Goal: Communication & Community: Answer question/provide support

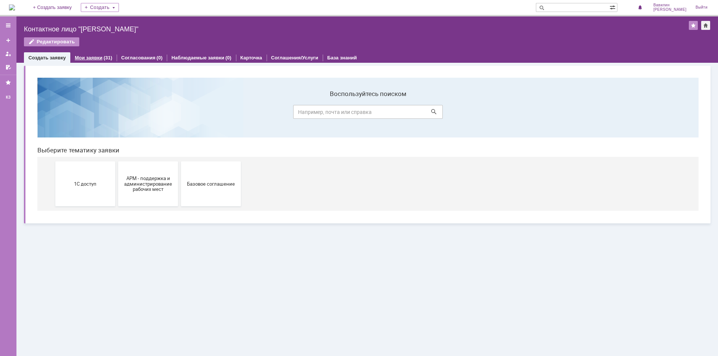
click at [99, 61] on div "Мои заявки (31)" at bounding box center [93, 57] width 46 height 11
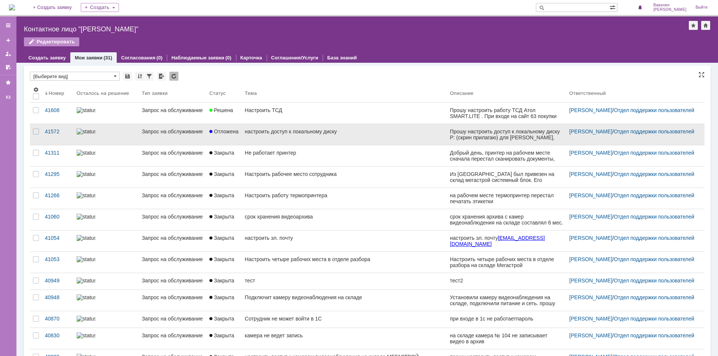
click at [280, 131] on div "настроить доступ к локальному диску" at bounding box center [344, 132] width 199 height 6
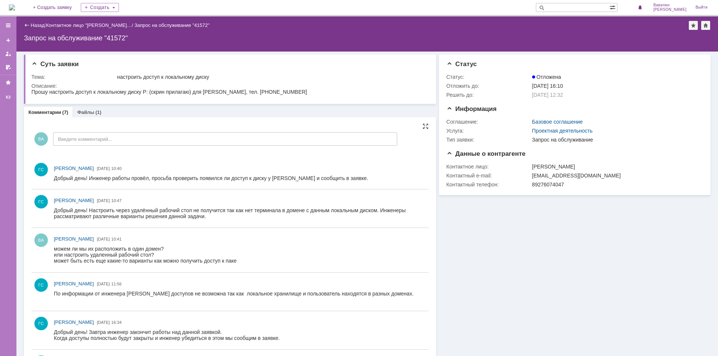
click at [98, 150] on div "ВА Введите комментарий..." at bounding box center [214, 140] width 366 height 35
click at [306, 146] on div "ВА Введите комментарий..." at bounding box center [214, 140] width 366 height 35
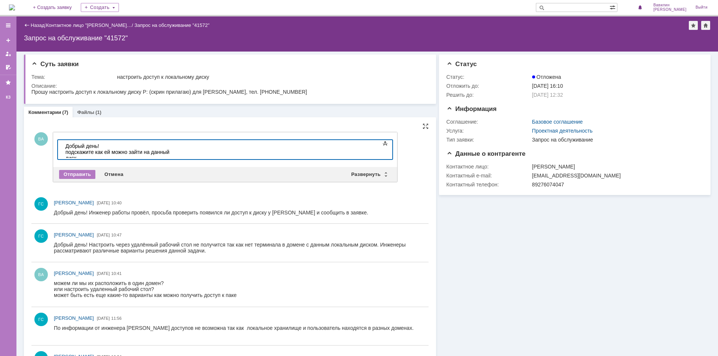
click at [172, 151] on div "подскажите как ей можно зайти на данный диск" at bounding box center [118, 155] width 106 height 12
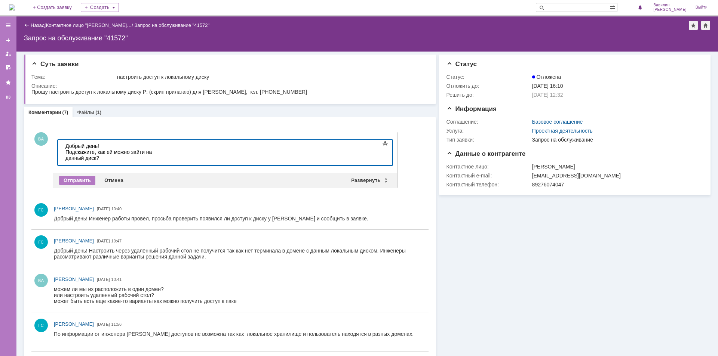
click at [76, 158] on div "Подскажите, как ей можно зайти на данный диск?" at bounding box center [118, 158] width 106 height 18
drag, startPoint x: 99, startPoint y: 157, endPoint x: 66, endPoint y: 157, distance: 33.6
click at [66, 157] on div "Подскажите, как ей можно зайти на данный диск? 1 405 079 612" at bounding box center [118, 158] width 106 height 18
click at [98, 157] on div "Подскажите, как ей можно зайти на данный диск? 1 405 079 612" at bounding box center [118, 158] width 106 height 18
click at [172, 154] on div "Подскажите, как ей можно зайти на данный диск? 1 405 079 612" at bounding box center [118, 158] width 106 height 18
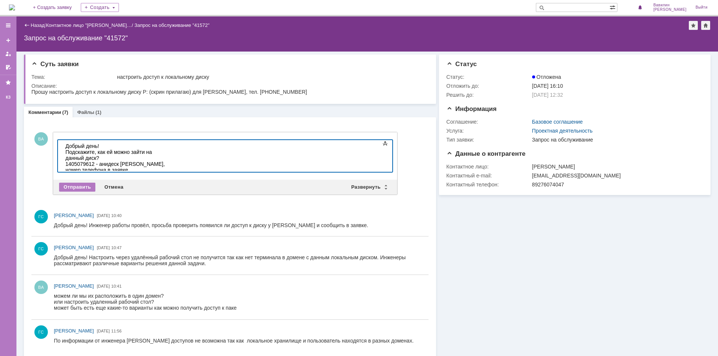
drag, startPoint x: 114, startPoint y: 164, endPoint x: 52, endPoint y: 167, distance: 61.7
click at [62, 167] on html "Добрый день! Подскажите, как ей можно зайти на данный диск? 1405079612 - анидес…" at bounding box center [118, 161] width 112 height 42
click at [172, 161] on div "1405079612 - анидеск [PERSON_NAME], номер телефона в заявке." at bounding box center [118, 170] width 106 height 18
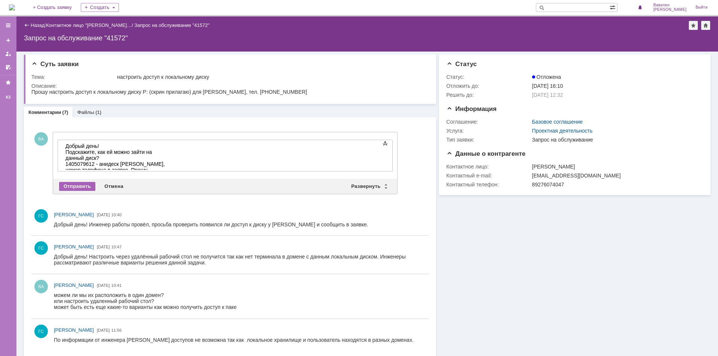
click at [85, 184] on div "Отправить" at bounding box center [77, 186] width 36 height 9
